Goal: Find specific page/section: Find specific page/section

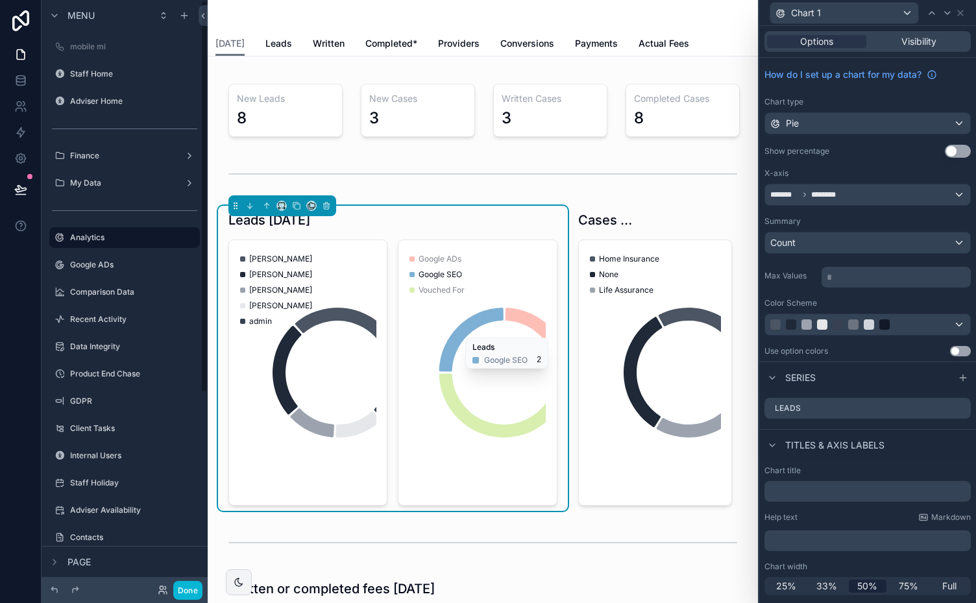
scroll to position [193, 0]
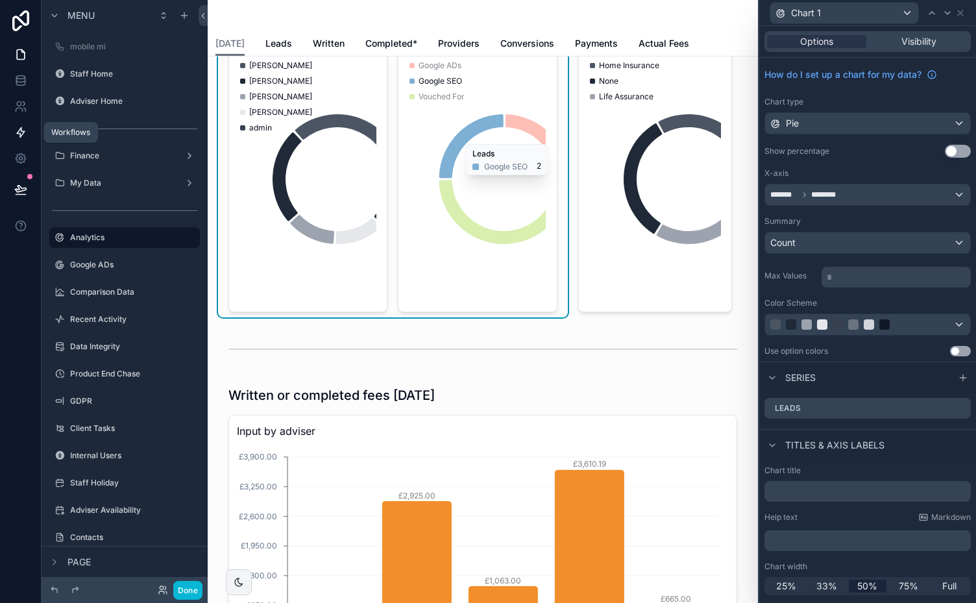
click at [19, 132] on icon at bounding box center [20, 132] width 13 height 13
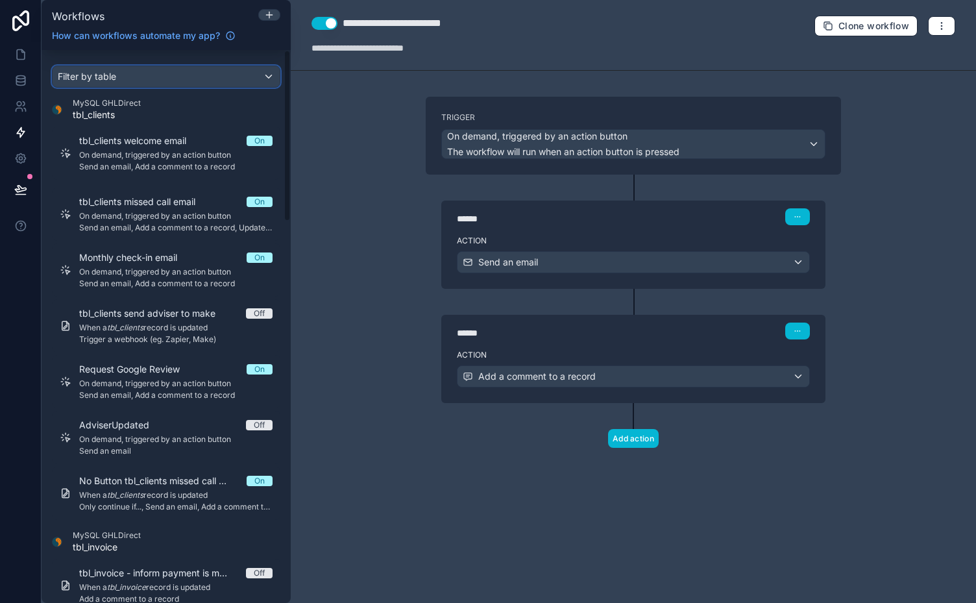
click at [252, 69] on div "Filter by table" at bounding box center [166, 76] width 227 height 21
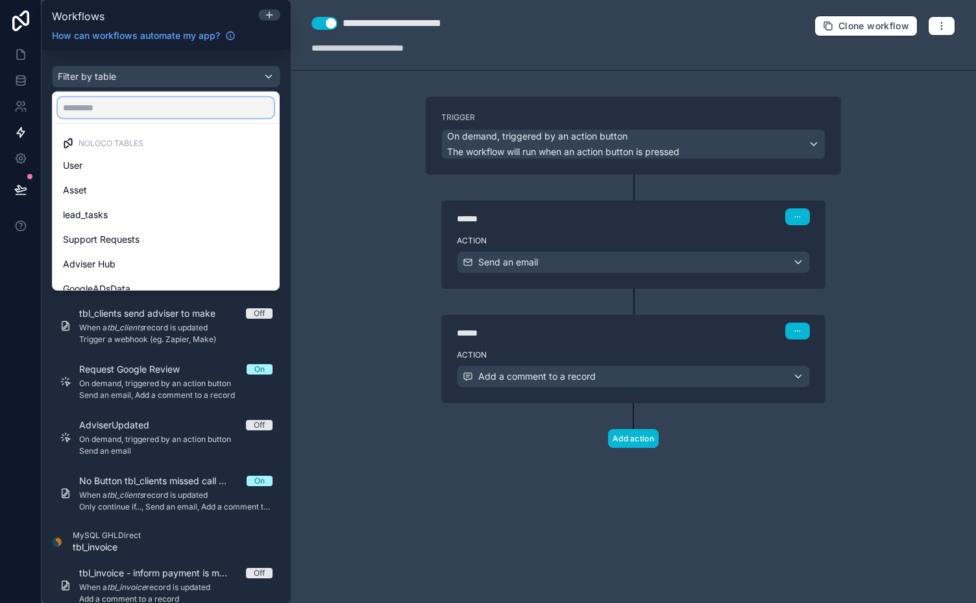
click at [192, 104] on input "text" at bounding box center [166, 107] width 216 height 21
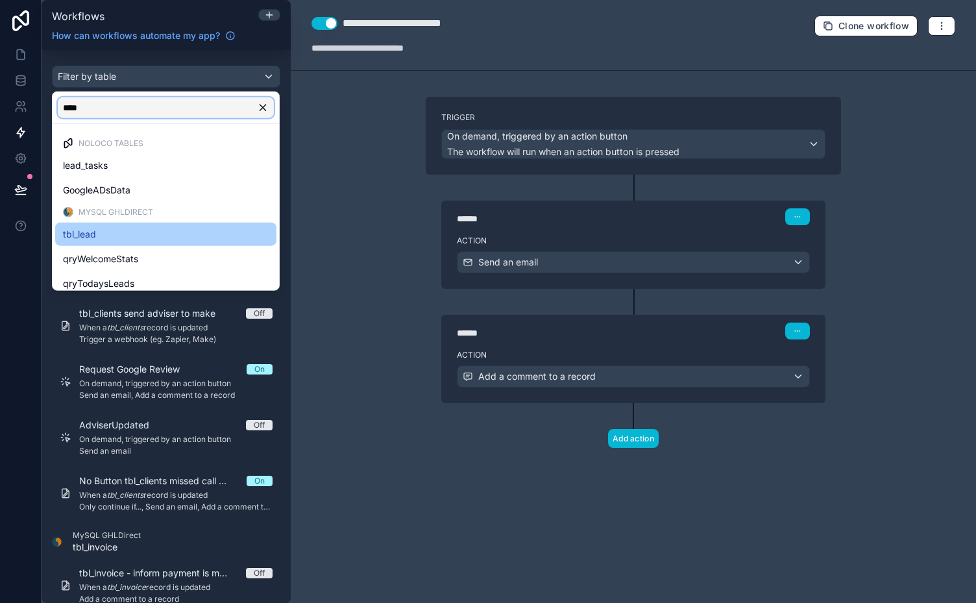
type input "****"
click at [86, 237] on span "tbl_lead" at bounding box center [79, 234] width 33 height 16
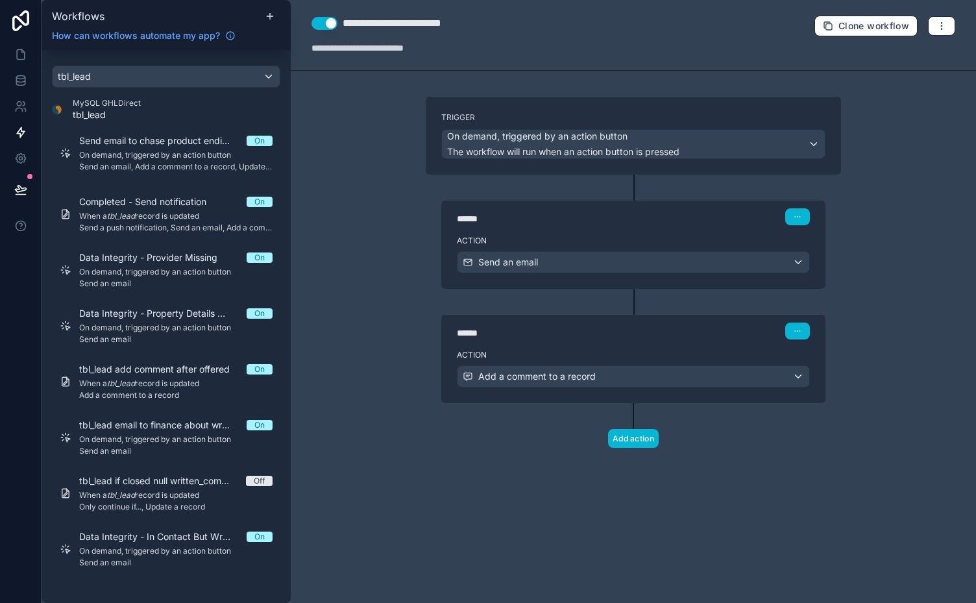
click at [288, 226] on div "tbl_lead MySQL GHLDirect tbl_lead Send email to chase product ending On On dema…" at bounding box center [166, 321] width 249 height 510
drag, startPoint x: 287, startPoint y: 169, endPoint x: 288, endPoint y: 270, distance: 101.2
click at [288, 270] on div "tbl_lead MySQL GHLDirect tbl_lead Send email to chase product ending On On dema…" at bounding box center [166, 321] width 249 height 510
click at [285, 449] on div "tbl_lead MySQL GHLDirect tbl_lead Send email to chase product ending On On dema…" at bounding box center [166, 321] width 249 height 510
click at [270, 73] on div "tbl_lead" at bounding box center [166, 76] width 227 height 21
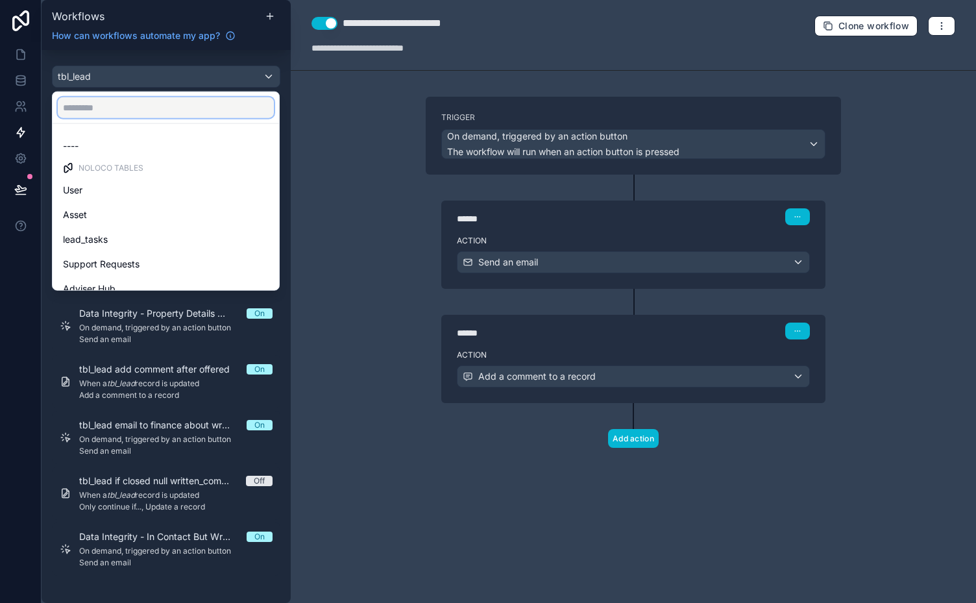
click at [198, 108] on input "text" at bounding box center [166, 107] width 216 height 21
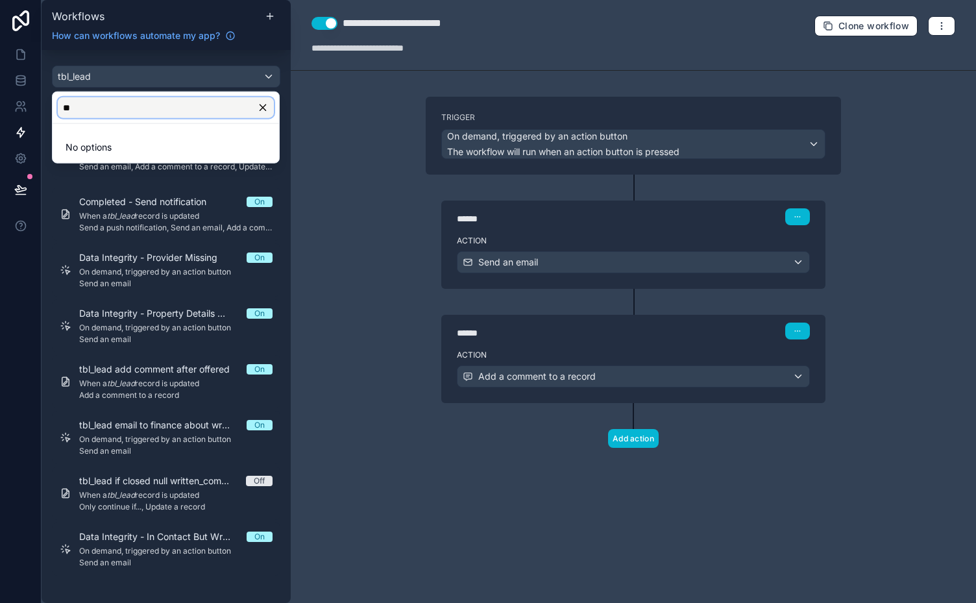
type input "*"
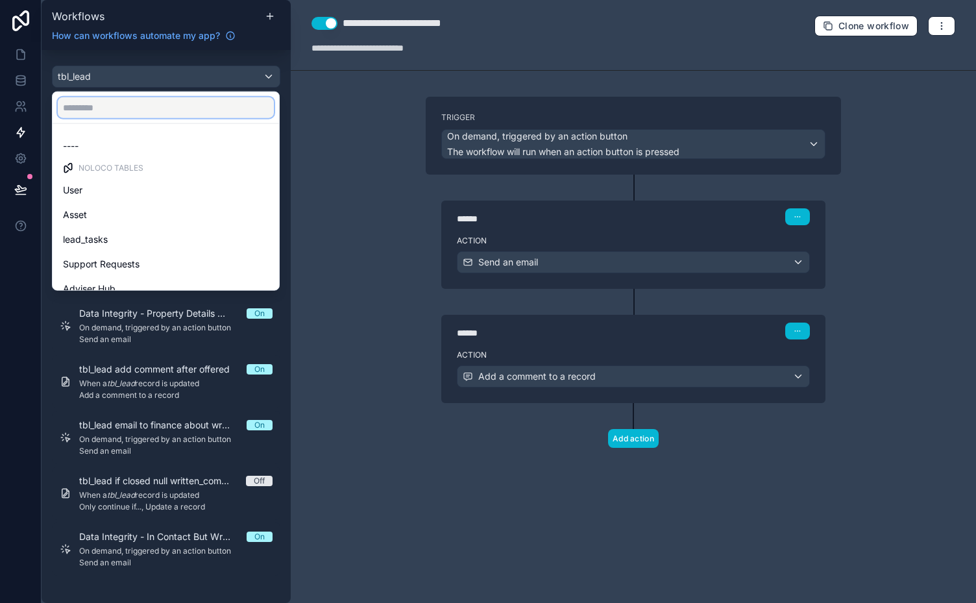
click at [216, 100] on input "text" at bounding box center [166, 107] width 216 height 21
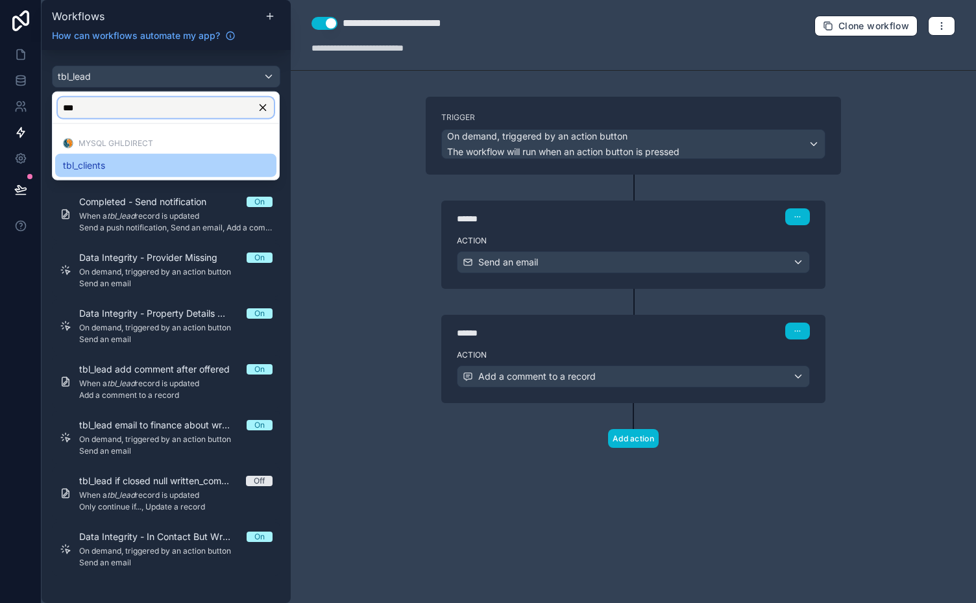
type input "***"
click at [99, 164] on span "tbl_clients" at bounding box center [84, 166] width 42 height 16
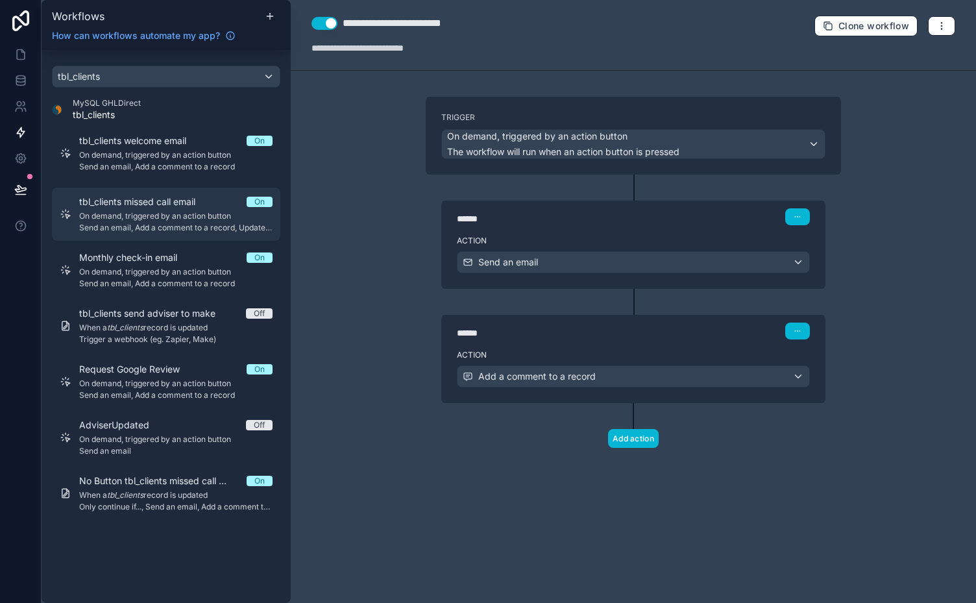
click at [166, 207] on span "tbl_clients missed call email" at bounding box center [145, 201] width 132 height 13
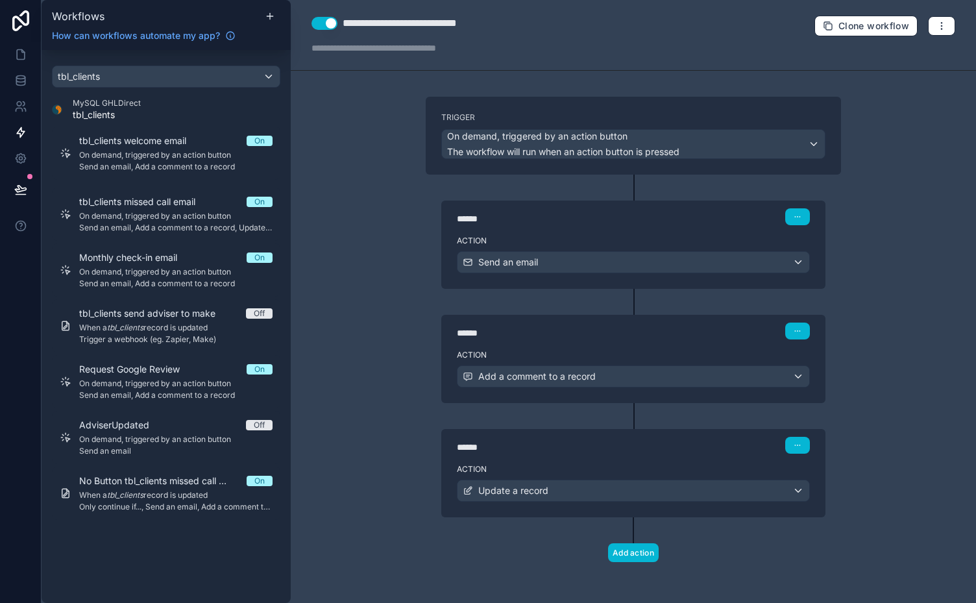
click at [546, 230] on div "Action Send an email" at bounding box center [633, 259] width 384 height 58
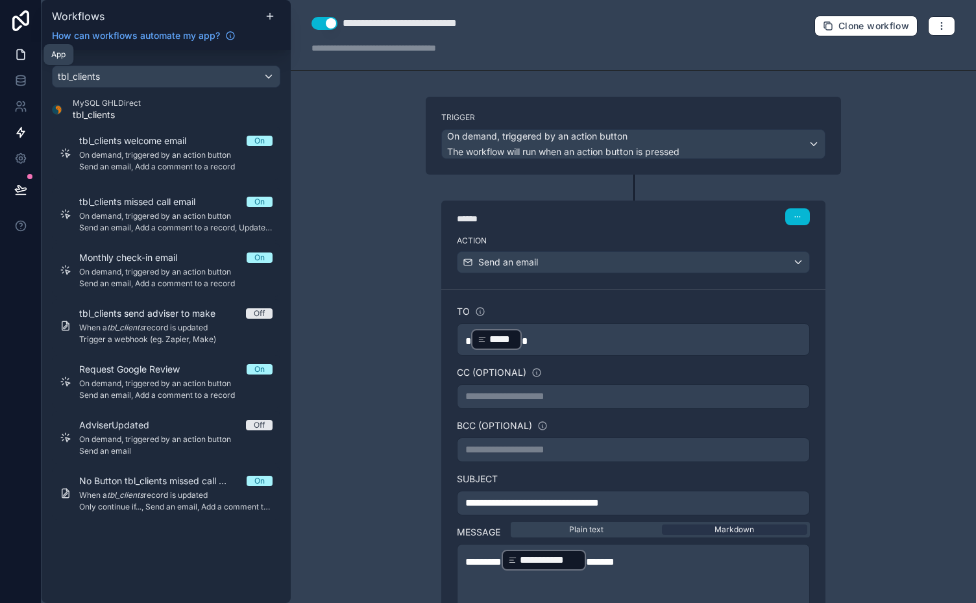
click at [19, 53] on icon at bounding box center [20, 54] width 13 height 13
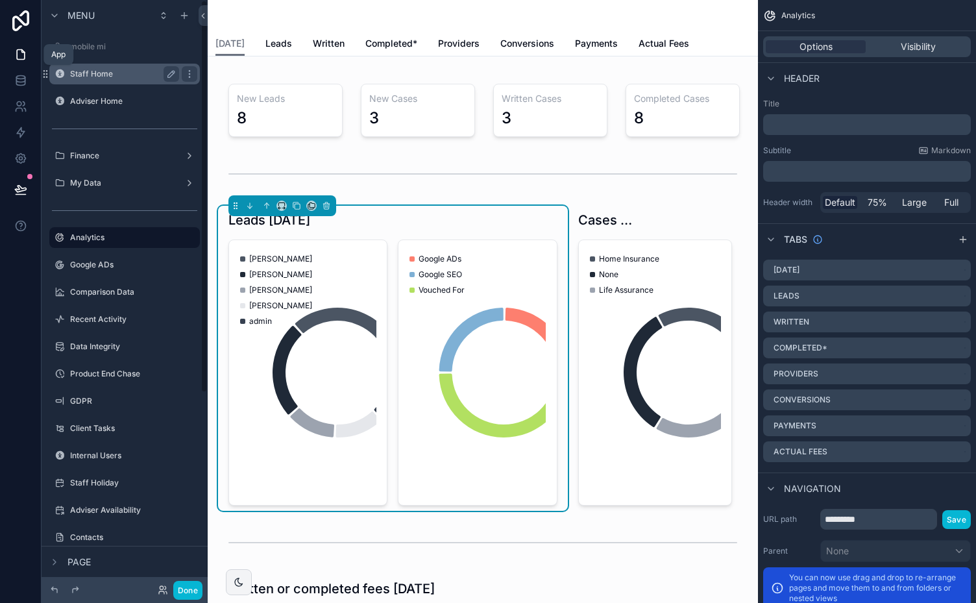
click at [86, 75] on label "Staff Home" at bounding box center [122, 74] width 104 height 10
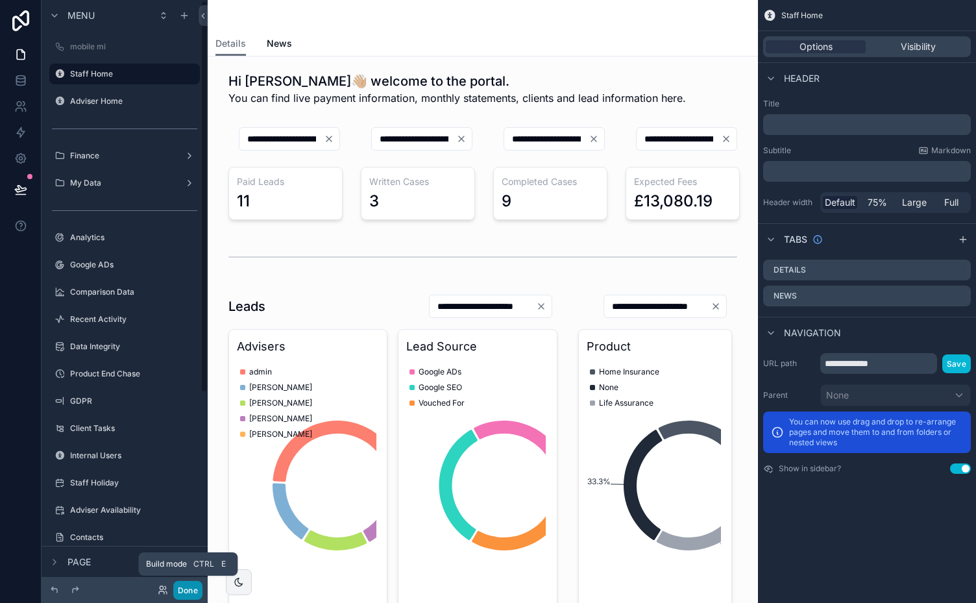
click at [192, 591] on button "Done" at bounding box center [187, 590] width 29 height 19
